Goal: Information Seeking & Learning: Learn about a topic

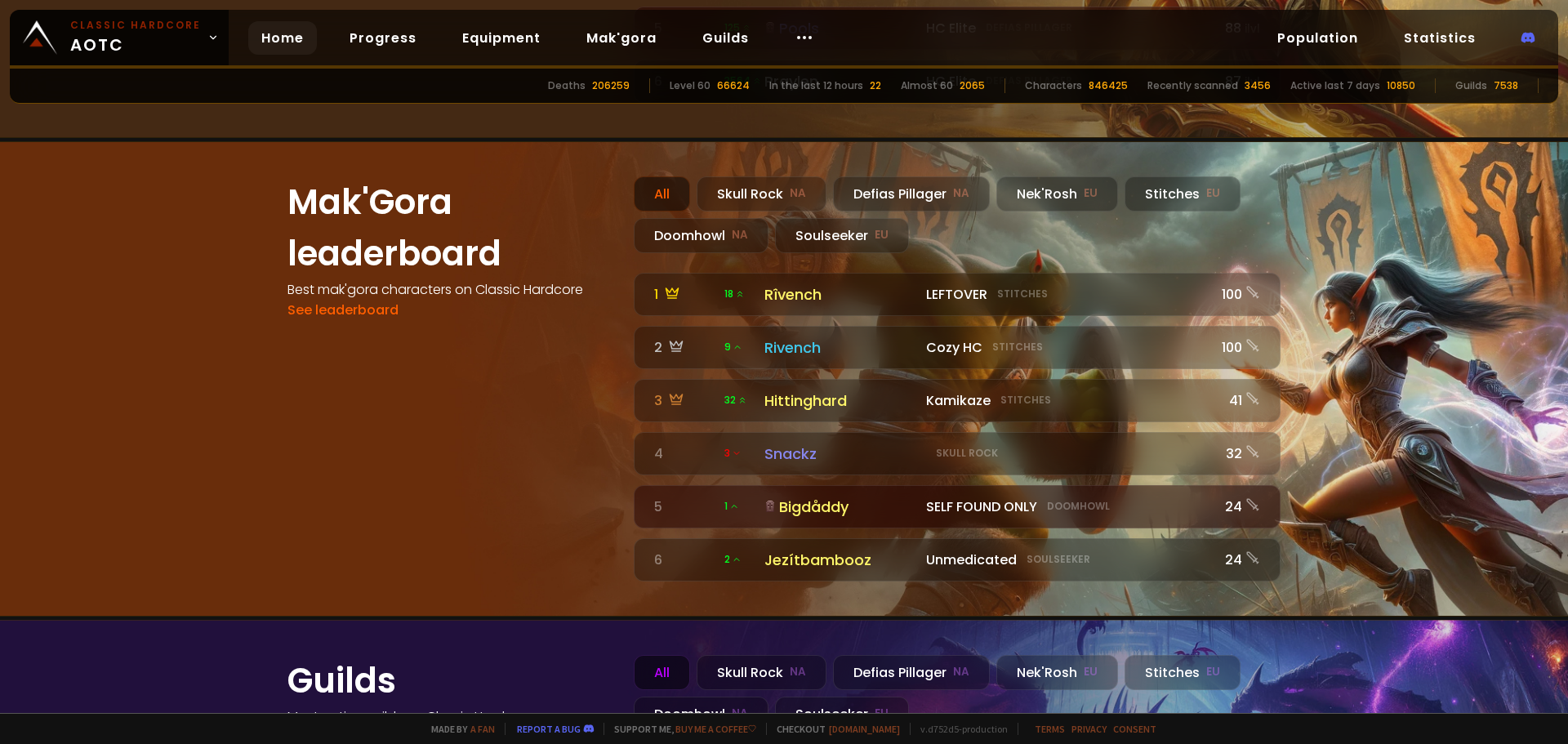
scroll to position [1470, 0]
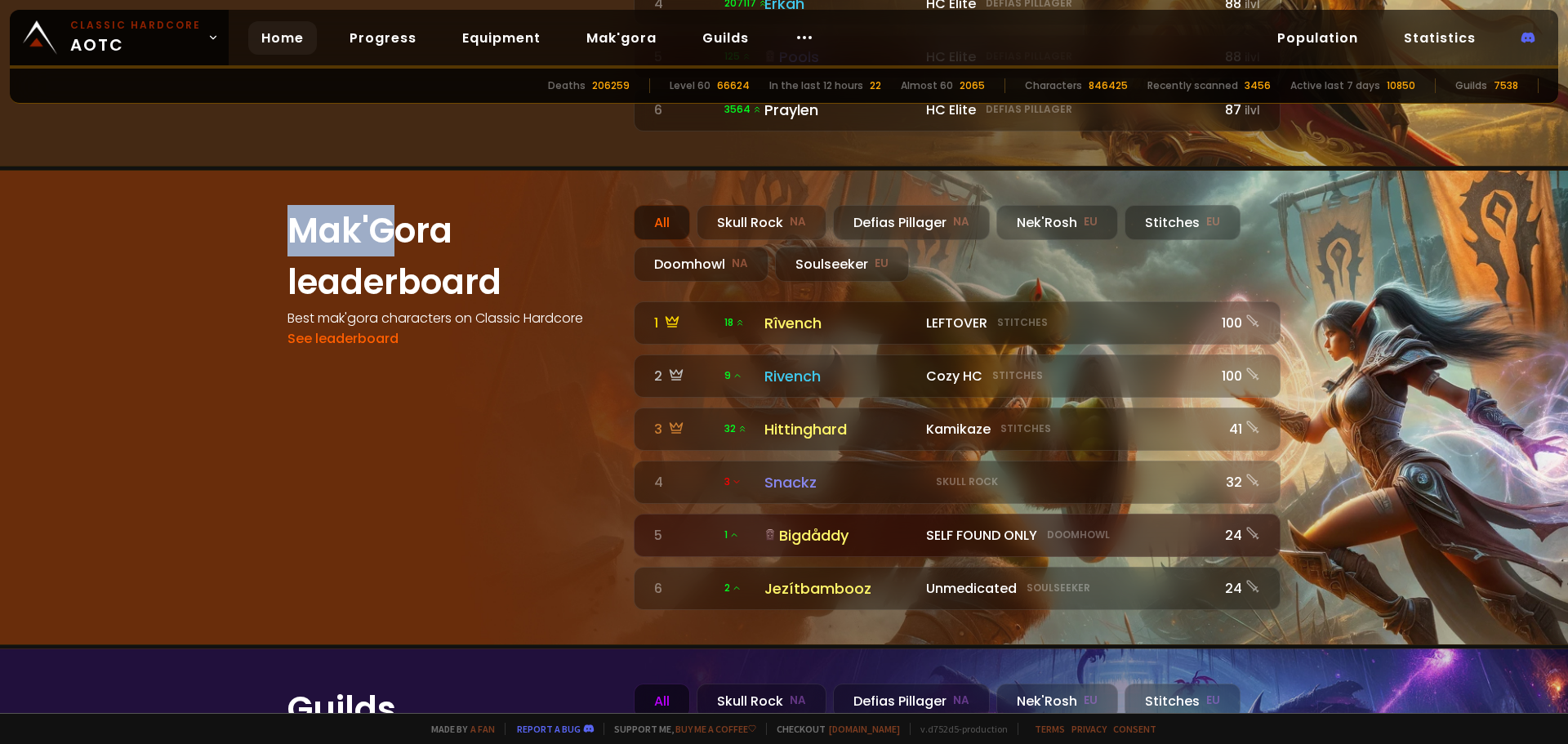
drag, startPoint x: 316, startPoint y: 177, endPoint x: 494, endPoint y: 180, distance: 178.0
click at [475, 205] on h1 "Mak'Gora leaderboard" at bounding box center [450, 256] width 327 height 102
click at [502, 205] on h1 "Mak'Gora leaderboard" at bounding box center [450, 256] width 327 height 102
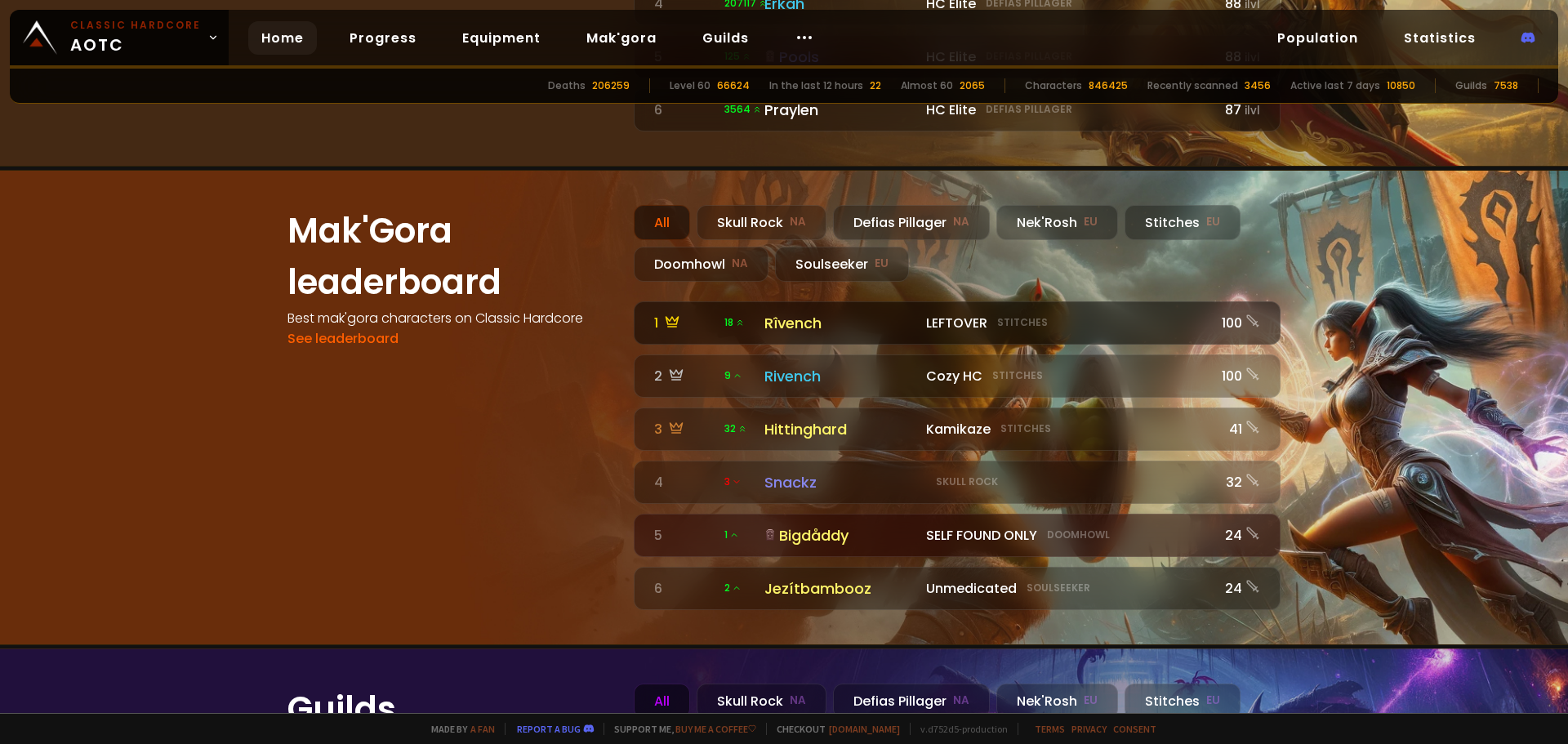
drag, startPoint x: 1212, startPoint y: 271, endPoint x: 1206, endPoint y: 282, distance: 12.5
click at [1217, 313] on div "100" at bounding box center [1238, 323] width 43 height 20
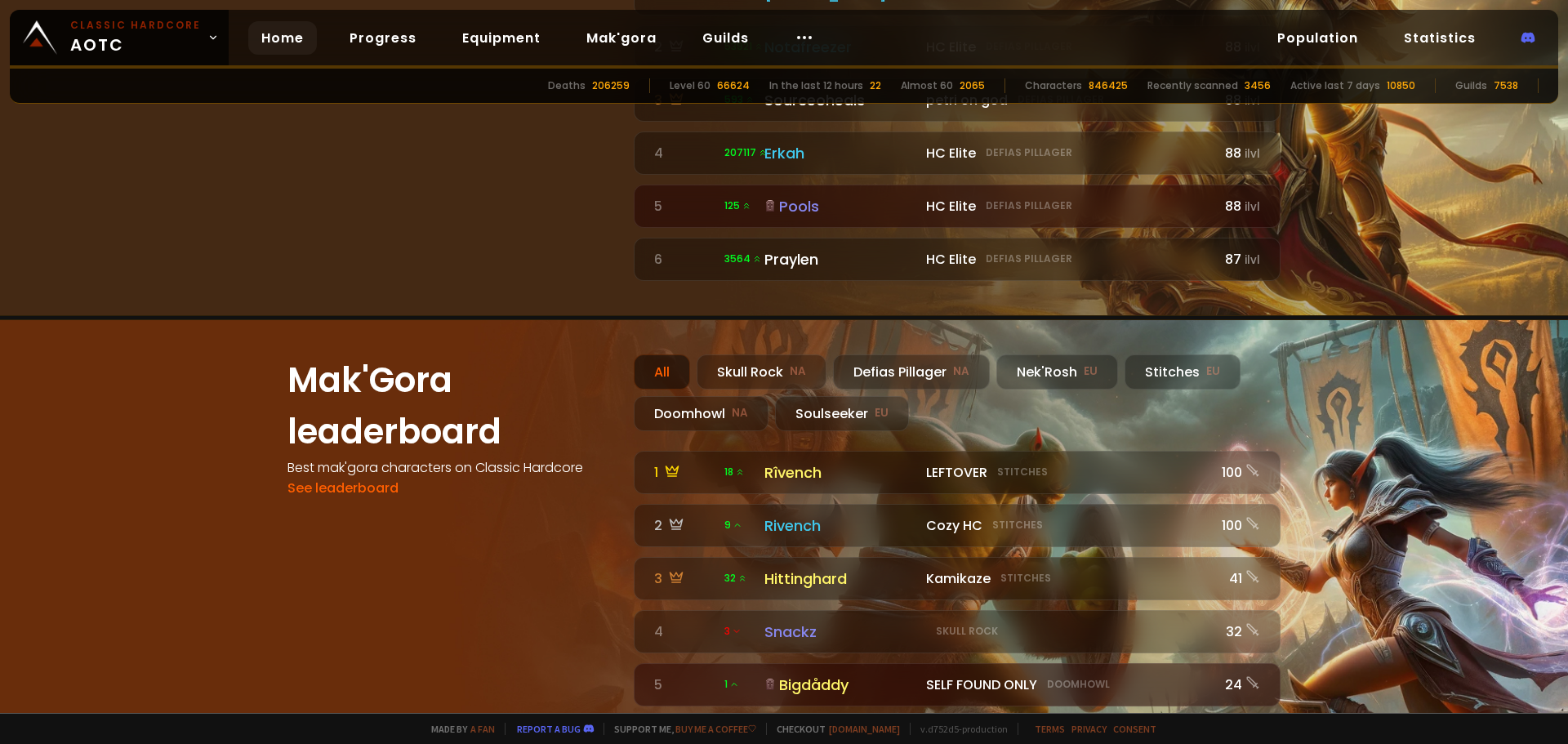
scroll to position [1401, 0]
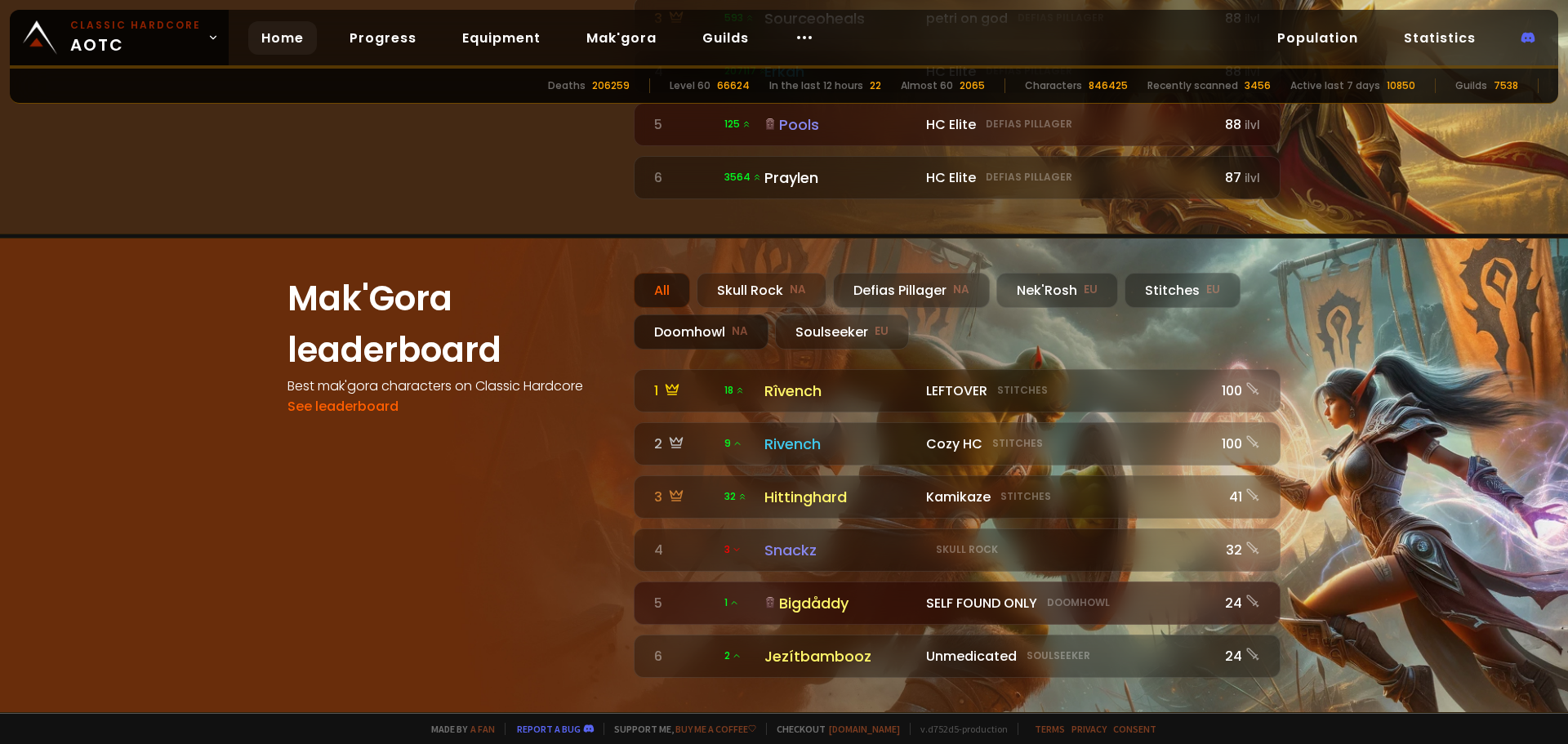
click at [705, 314] on div "Doomhowl NA" at bounding box center [701, 331] width 134 height 35
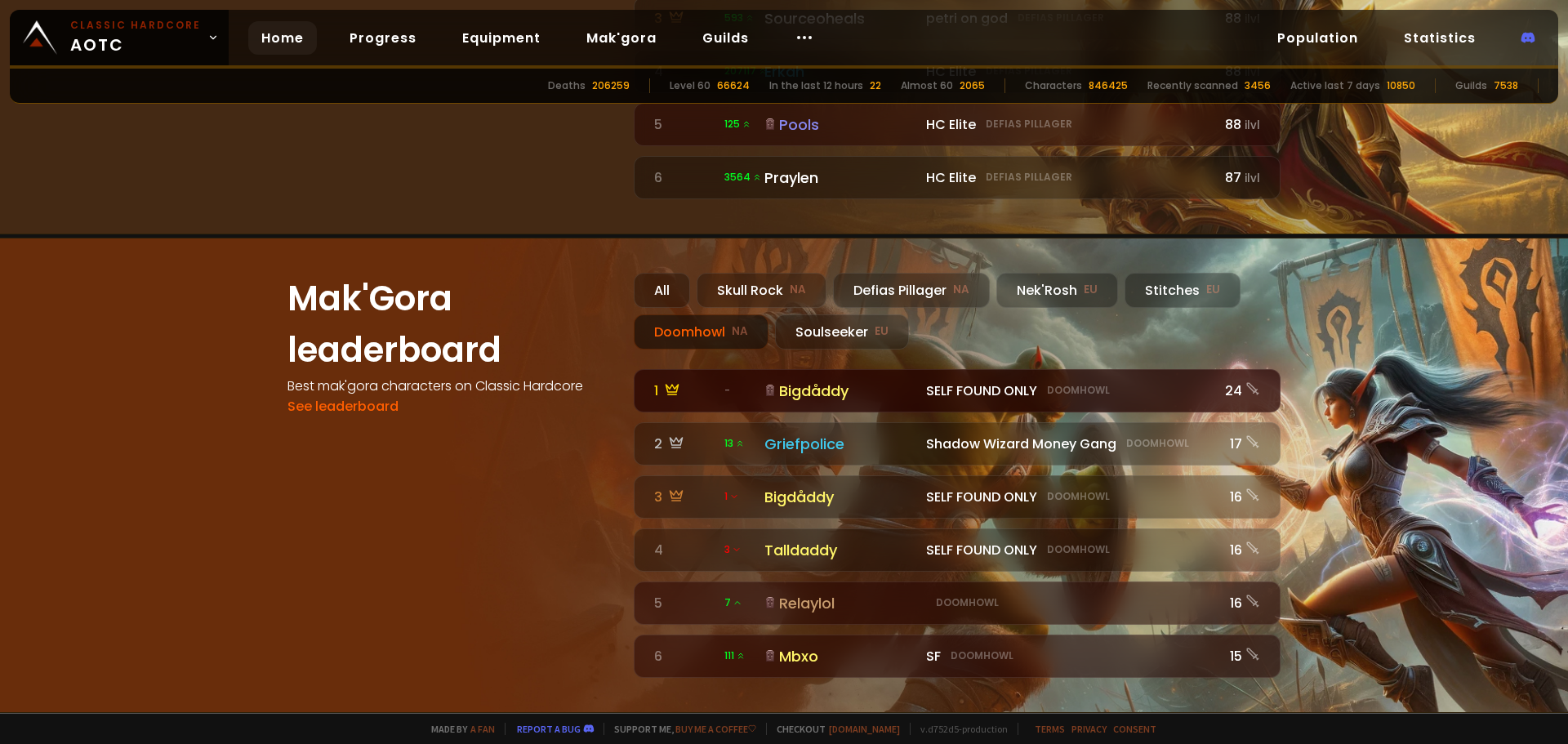
click at [1112, 381] on div "SELF FOUND ONLY Doomhowl" at bounding box center [1066, 390] width 281 height 20
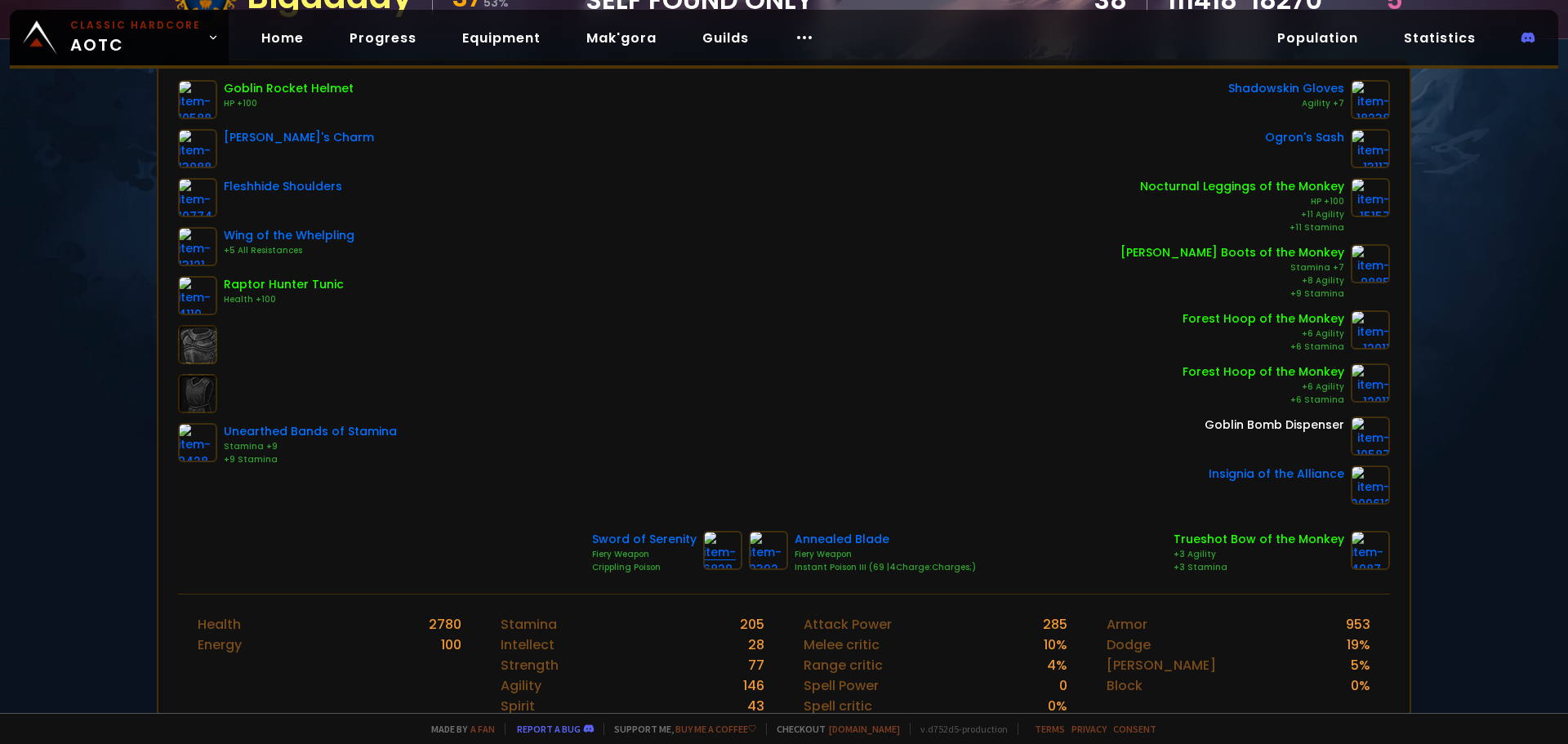
scroll to position [490, 0]
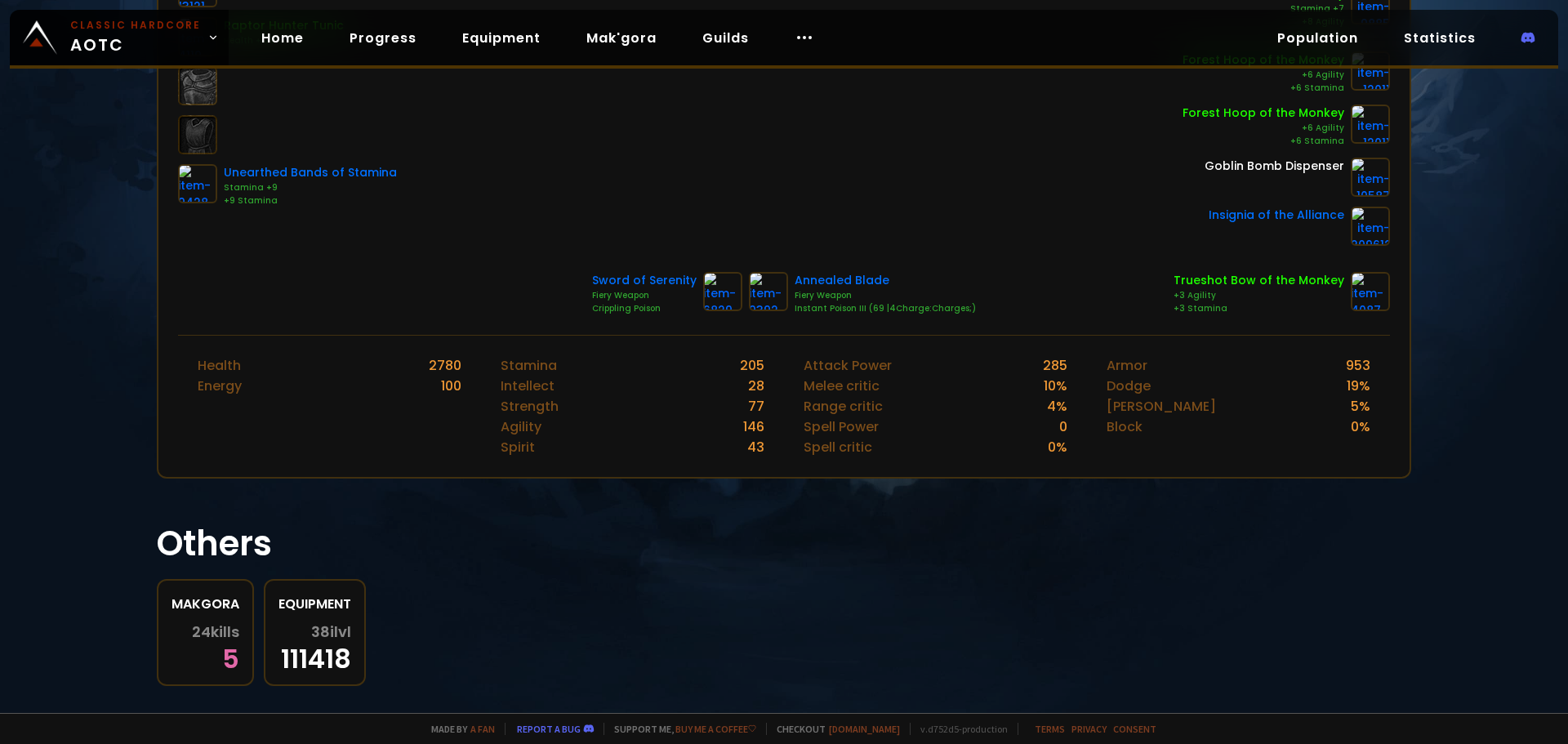
click at [874, 544] on h1 "Others" at bounding box center [784, 543] width 1255 height 51
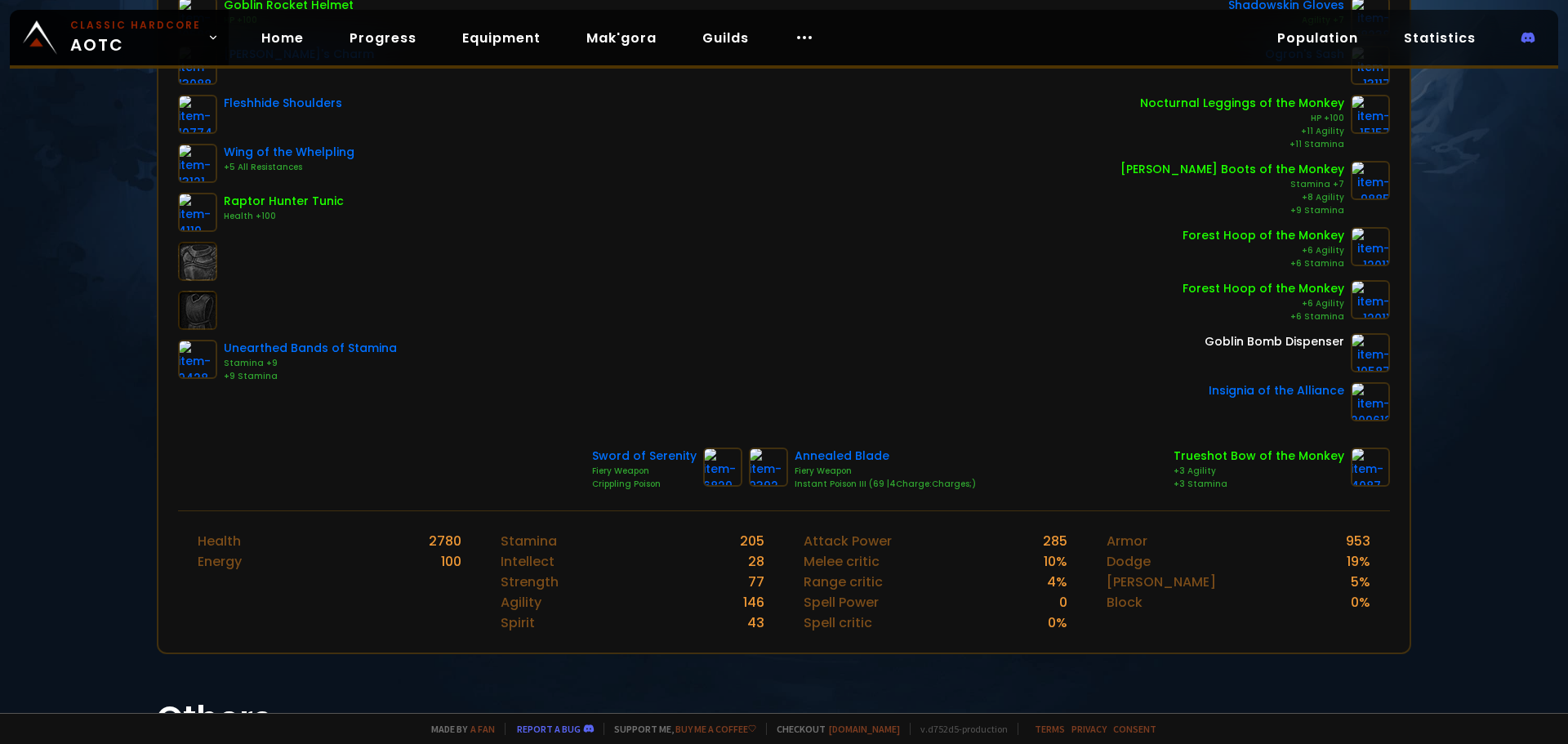
scroll to position [515, 0]
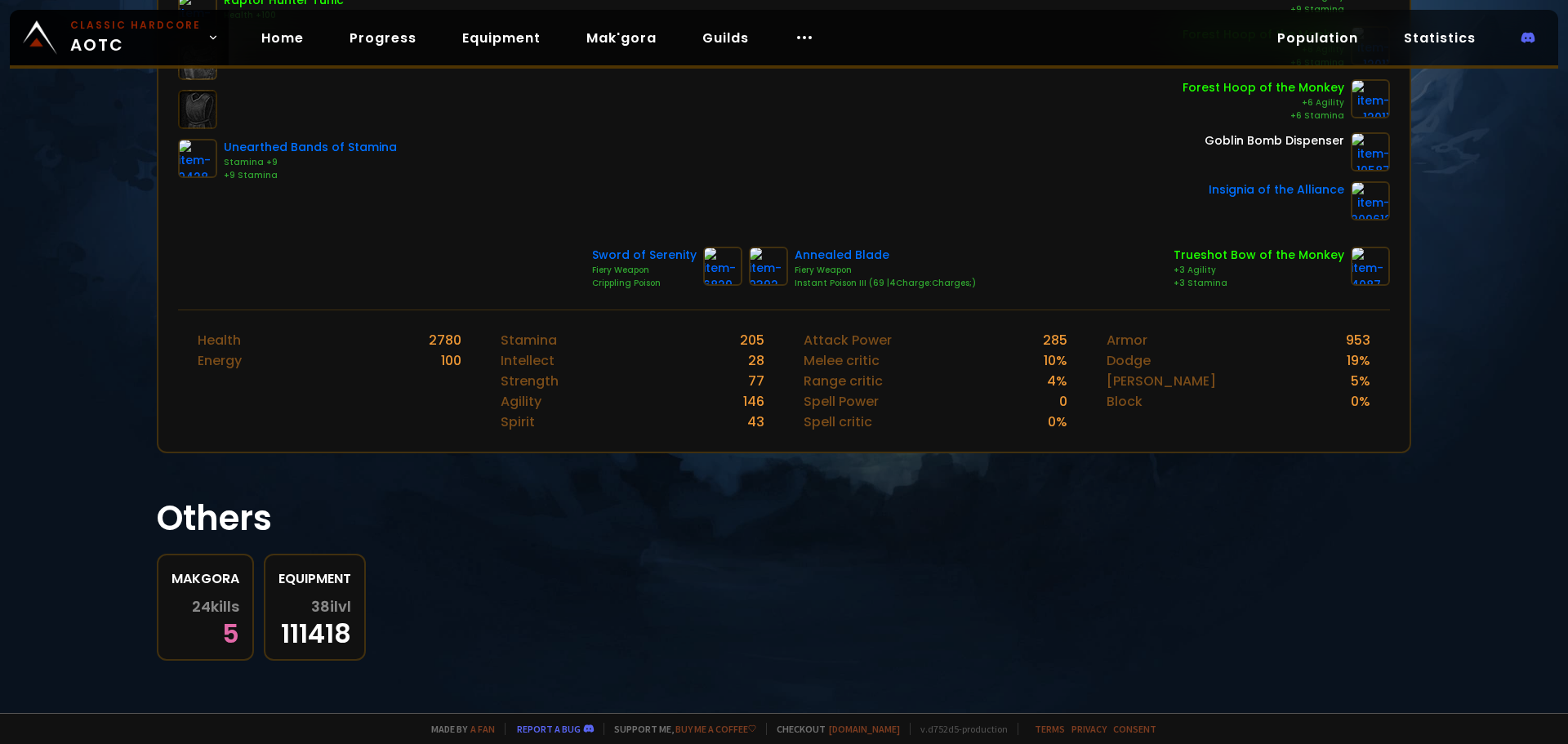
click at [209, 606] on span "24 kills" at bounding box center [216, 606] width 47 height 16
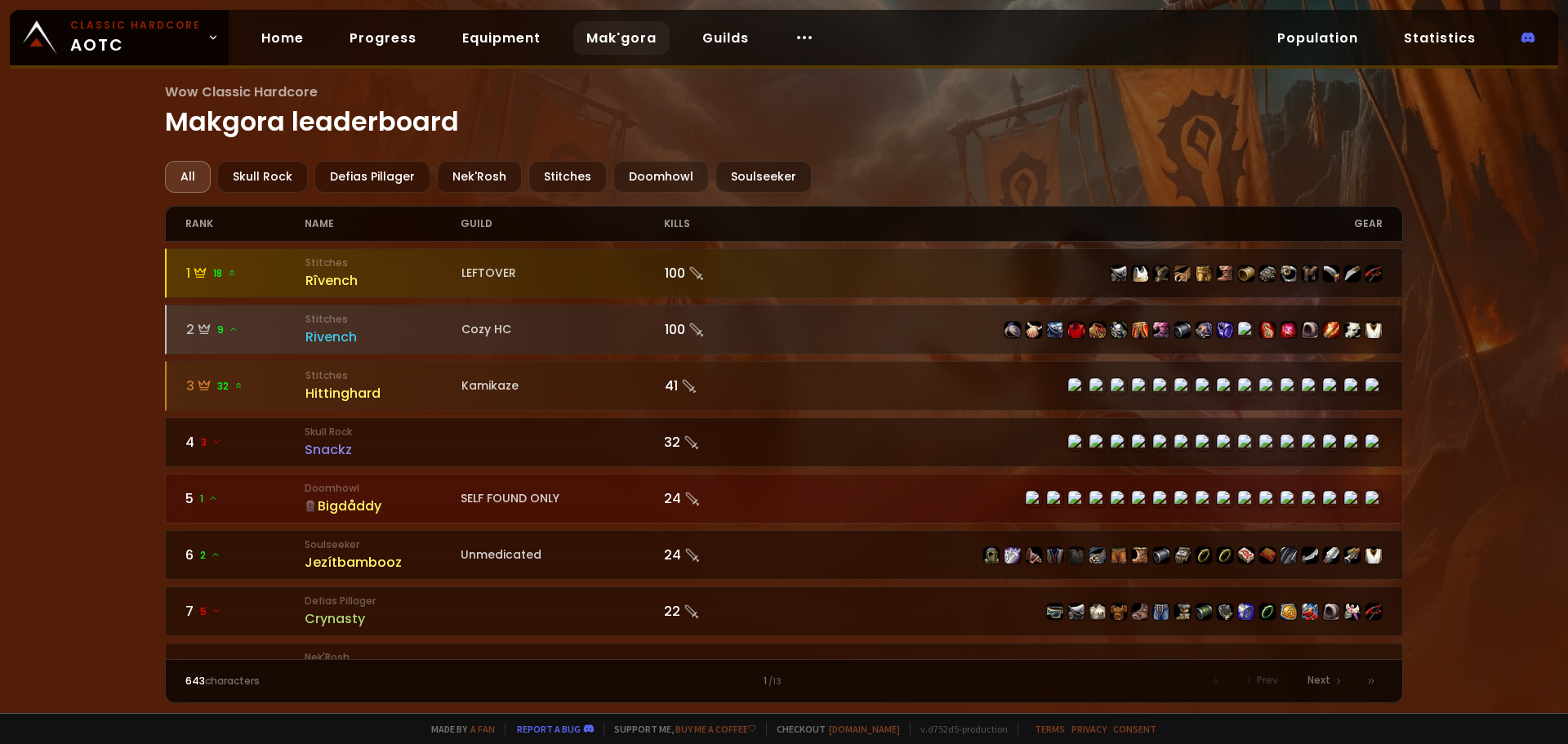
scroll to position [232, 0]
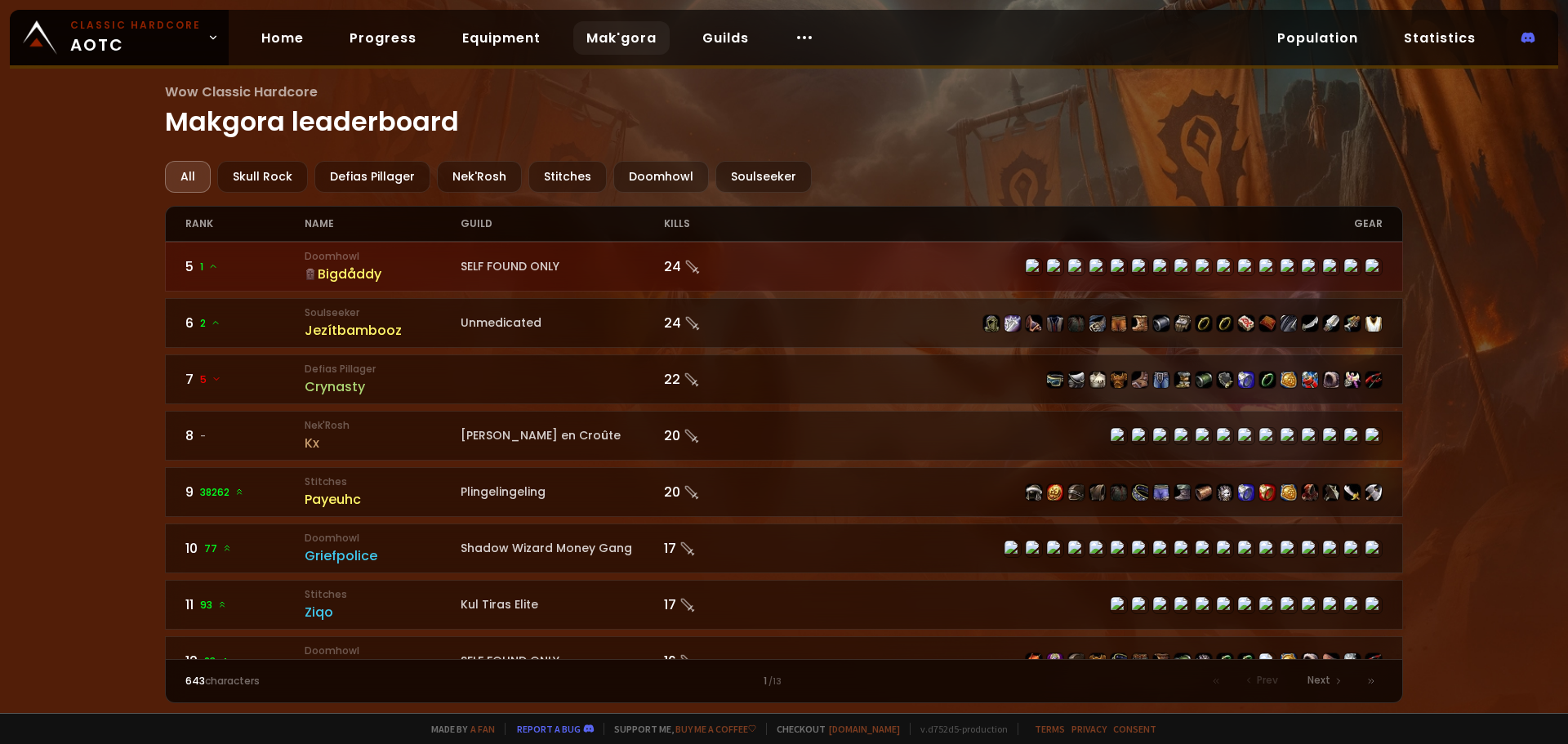
click at [674, 269] on div "24" at bounding box center [724, 266] width 120 height 20
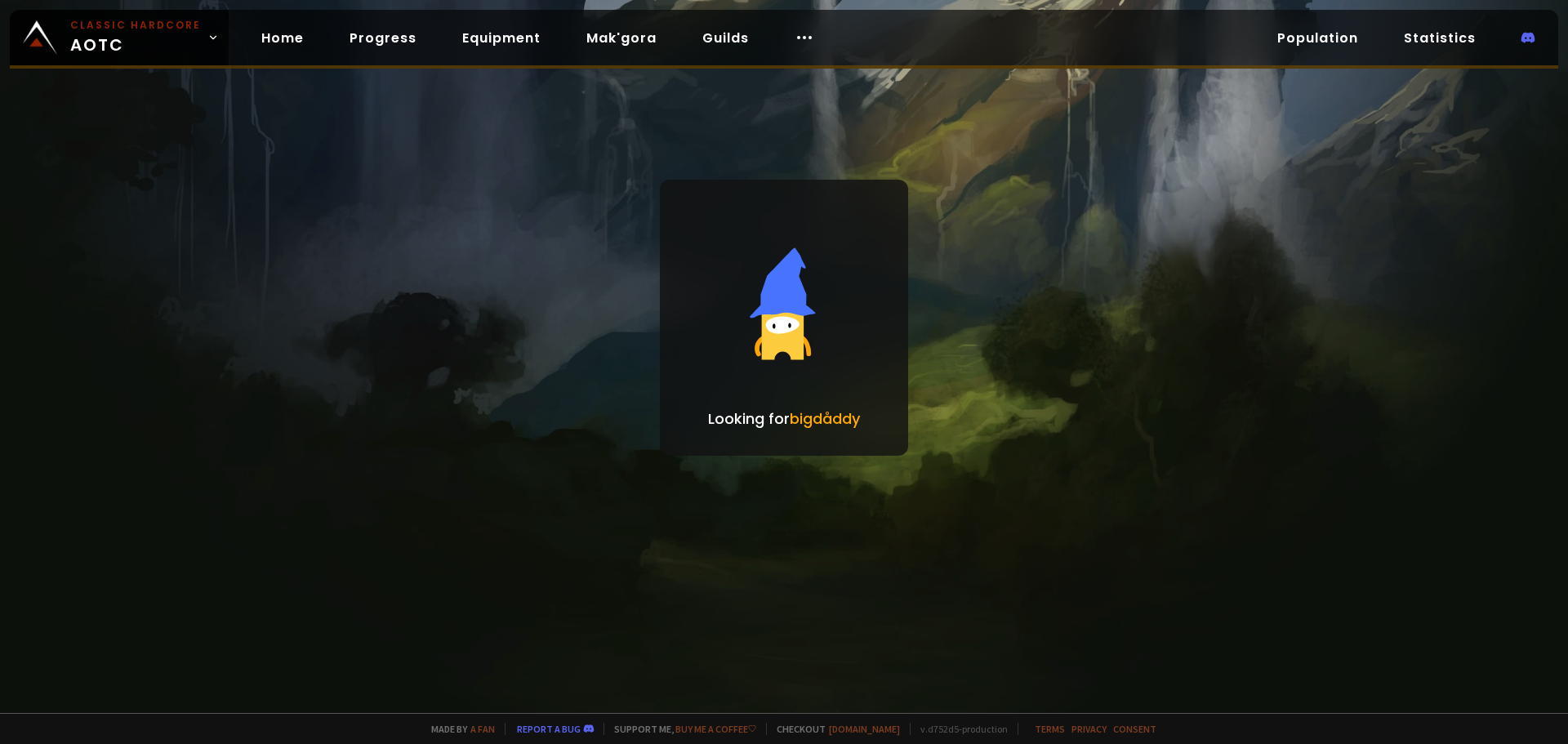
click at [687, 265] on icon at bounding box center [784, 303] width 196 height 196
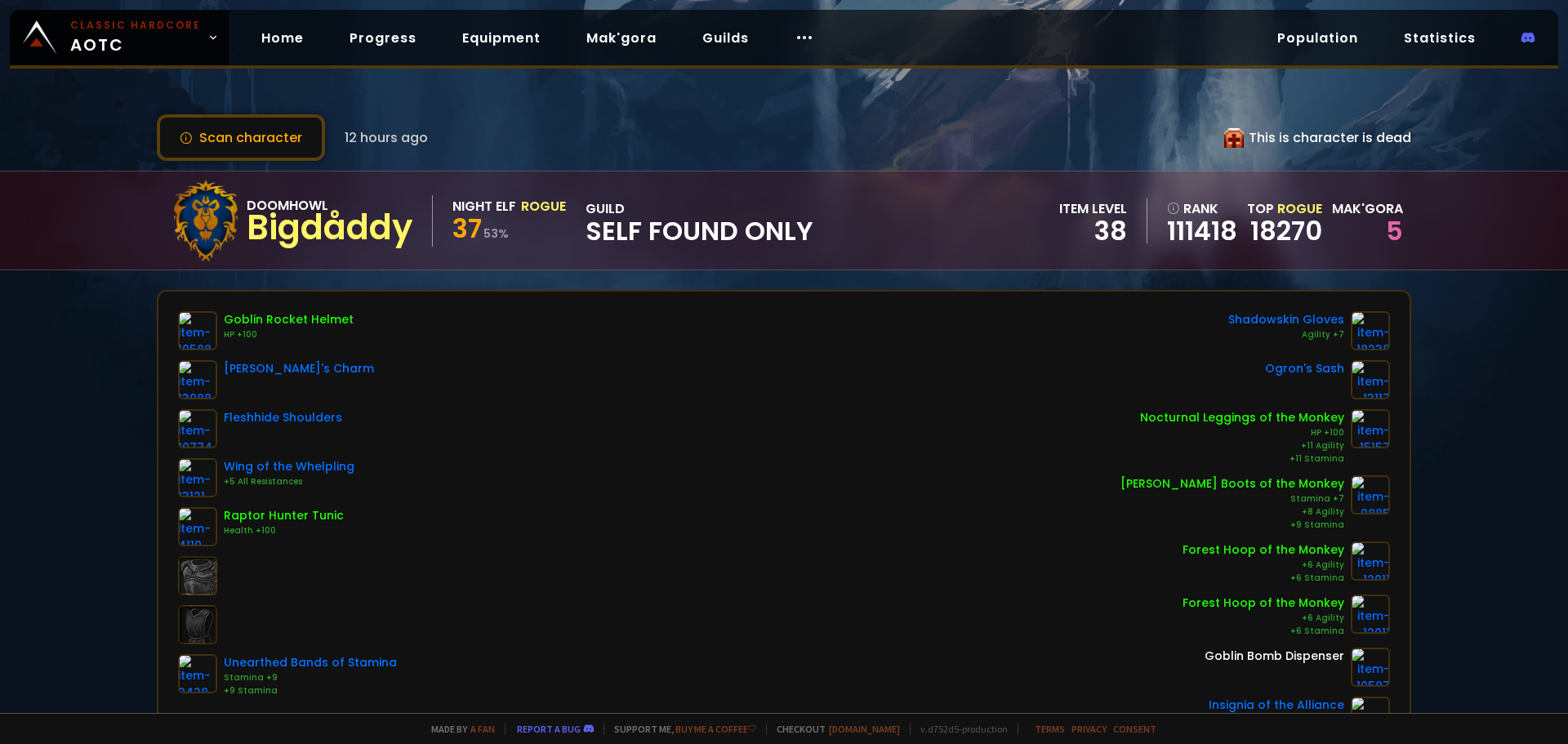
drag, startPoint x: 66, startPoint y: 433, endPoint x: 98, endPoint y: 425, distance: 33.0
click at [73, 425] on div "Scan character 12 hours ago This is character is dead Doomhowl Bigdåddy Night E…" at bounding box center [784, 356] width 1568 height 712
click at [677, 650] on div "Goblin Rocket Helmet HP +100 Gazlowe's Charm Fleshhide Shoulders Wing of the Wh…" at bounding box center [784, 523] width 1212 height 424
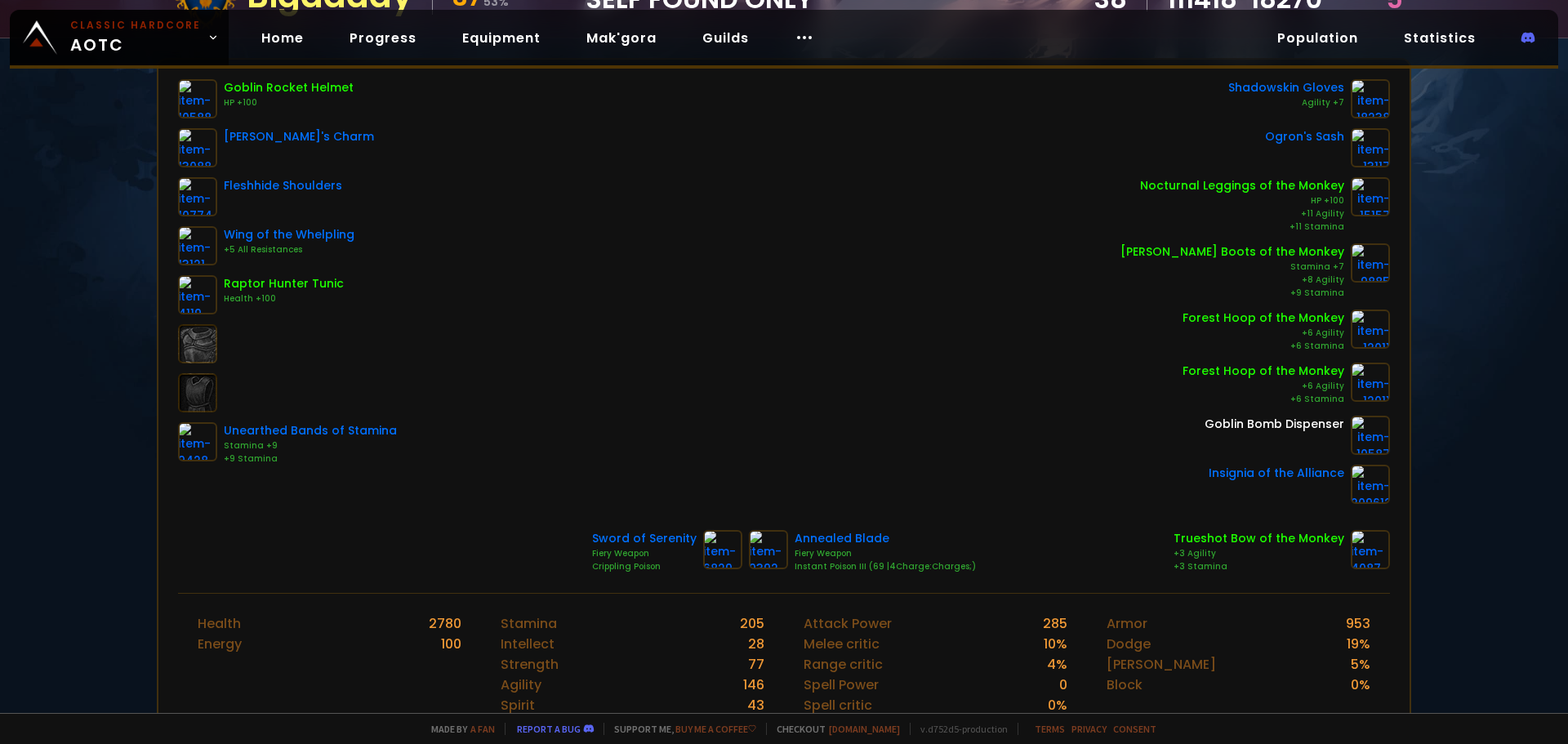
scroll to position [515, 0]
